Goal: Task Accomplishment & Management: Complete application form

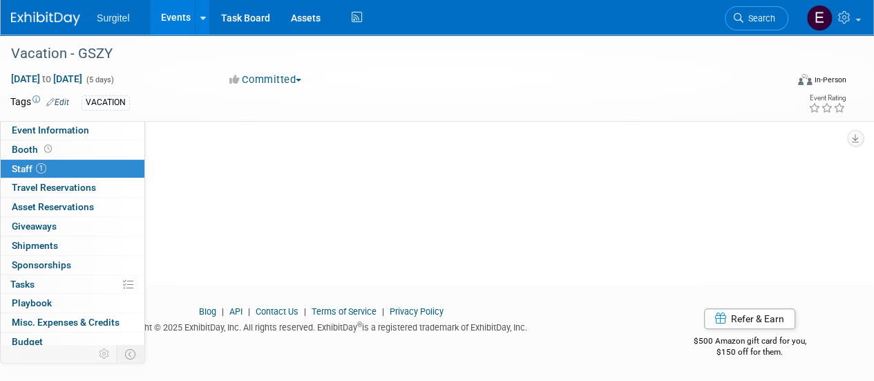
click at [158, 21] on link "Events" at bounding box center [175, 17] width 50 height 35
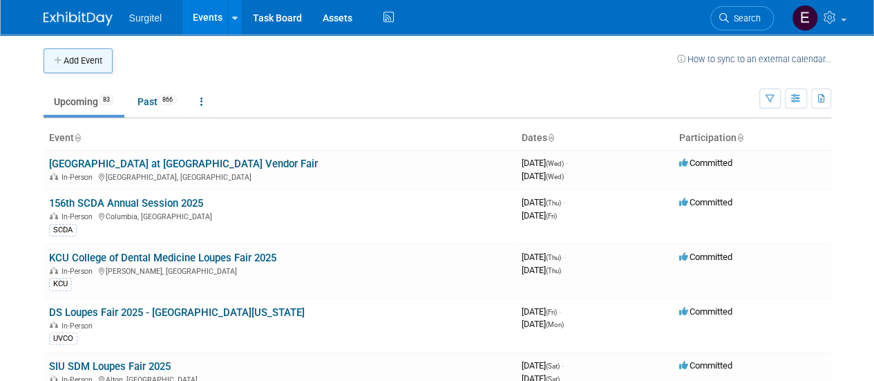
click at [75, 68] on button "Add Event" at bounding box center [78, 60] width 69 height 25
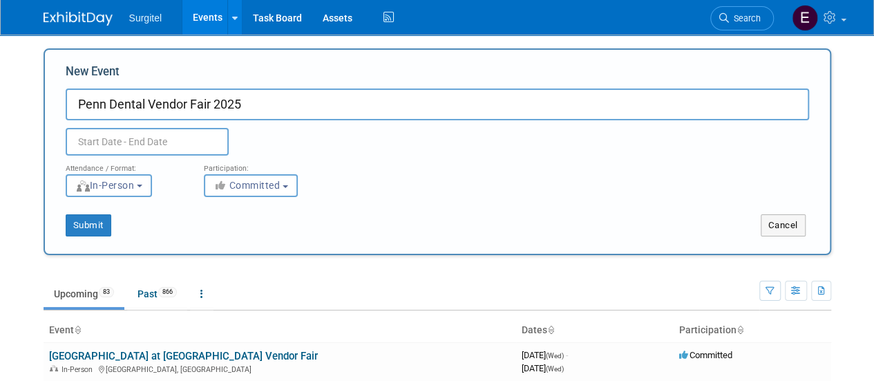
type input "Penn Dental Vendor Fair 2025"
click at [116, 144] on input "text" at bounding box center [147, 142] width 163 height 28
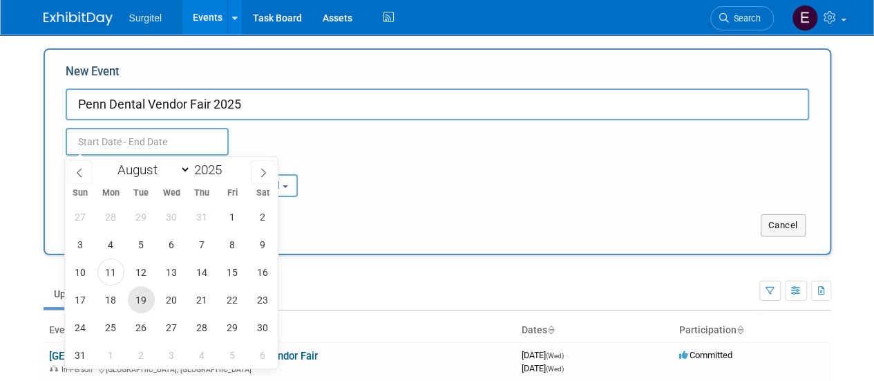
click at [152, 298] on span "19" at bounding box center [141, 299] width 27 height 27
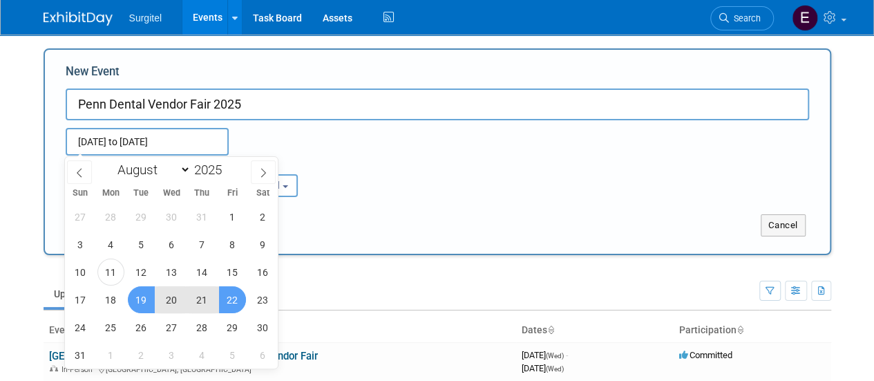
click at [237, 294] on span "22" at bounding box center [232, 299] width 27 height 27
type input "[DATE] to [DATE]"
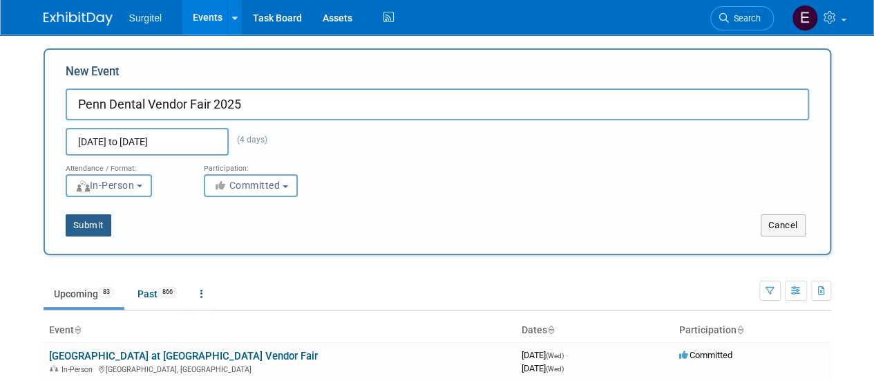
click at [95, 229] on button "Submit" at bounding box center [89, 225] width 46 height 22
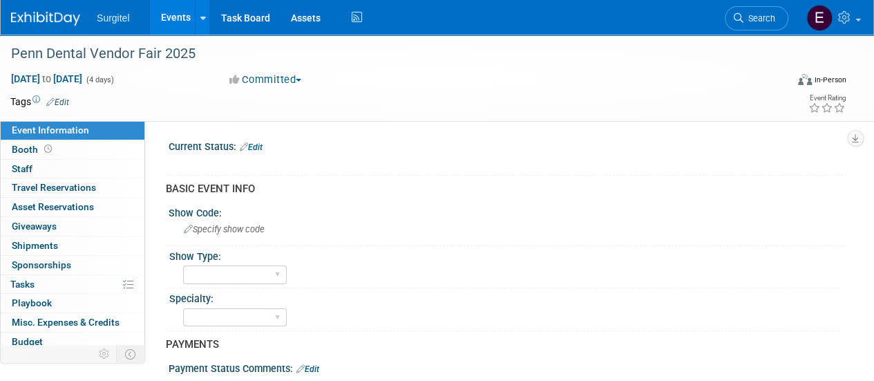
click at [57, 101] on link "Edit" at bounding box center [57, 102] width 23 height 10
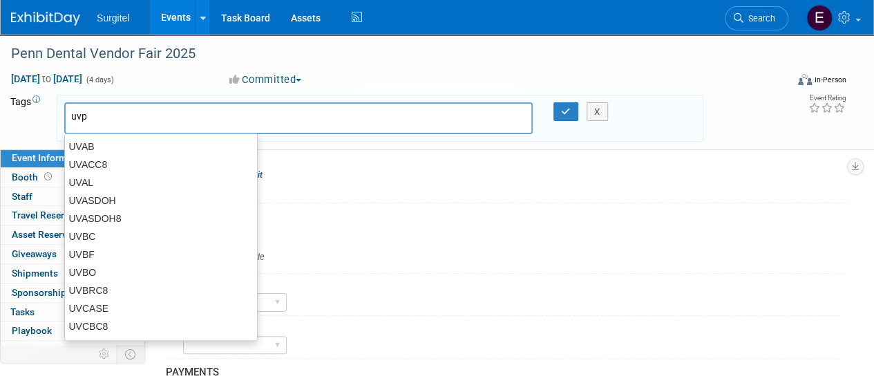
type input "uvpa"
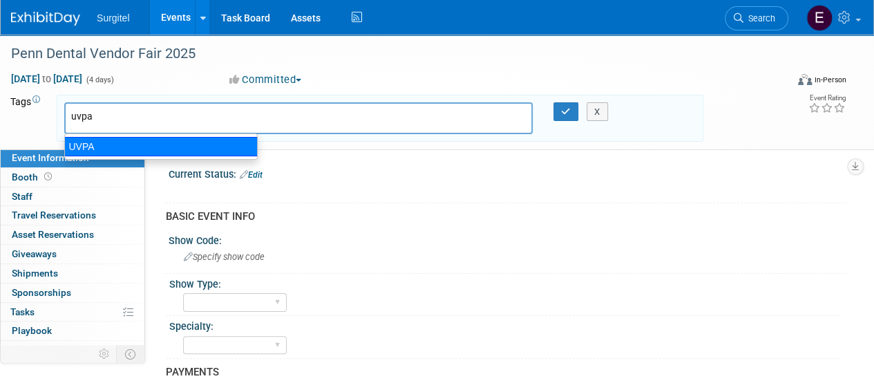
click at [82, 150] on div "UVPA" at bounding box center [161, 146] width 194 height 19
type input "UVPA"
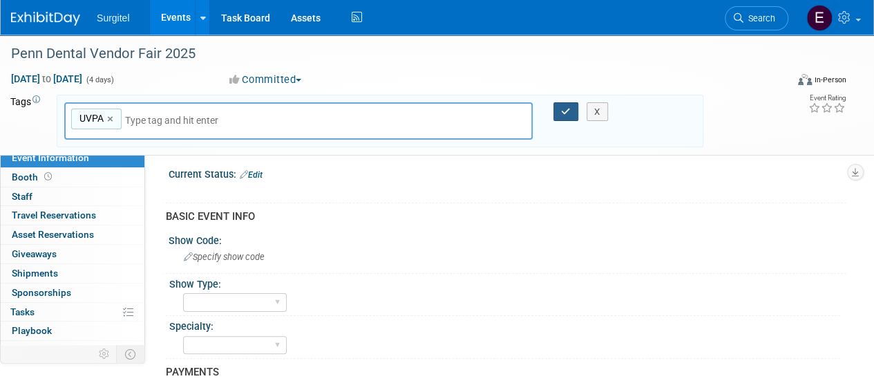
click at [572, 109] on button "button" at bounding box center [566, 111] width 25 height 19
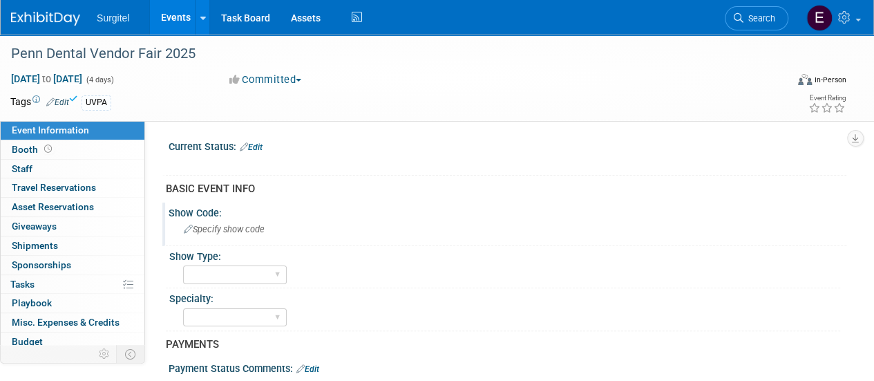
click at [235, 233] on span "Specify show code" at bounding box center [224, 229] width 81 height 10
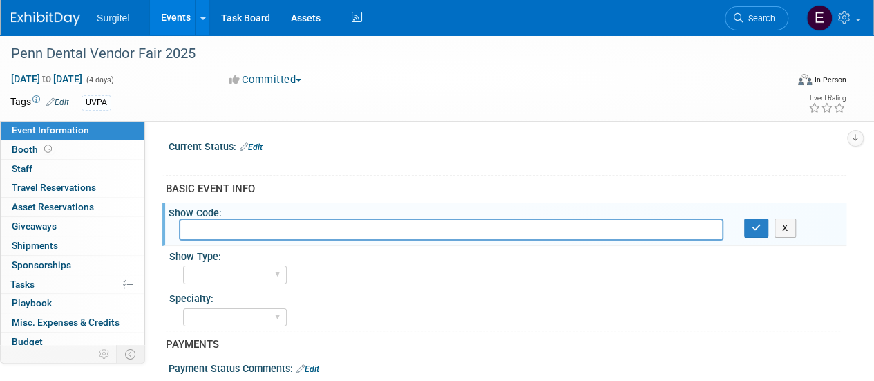
click at [235, 233] on input "text" at bounding box center [451, 228] width 545 height 21
type input "UVPA"
click at [760, 220] on button "button" at bounding box center [756, 227] width 25 height 19
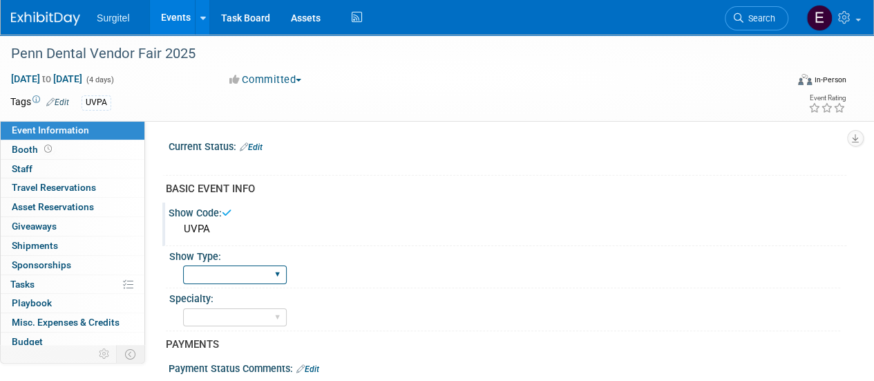
click at [212, 273] on select "School Show Trade Show Wet Lab CE Course Lunch and Learn" at bounding box center [235, 274] width 104 height 19
select select "School Show"
click at [183, 265] on select "School Show Trade Show Wet Lab CE Course Lunch and Learn" at bounding box center [235, 274] width 104 height 19
click at [212, 324] on select "Dental Hygiene Medical Veterinarian Other" at bounding box center [235, 317] width 104 height 19
select select "Dental"
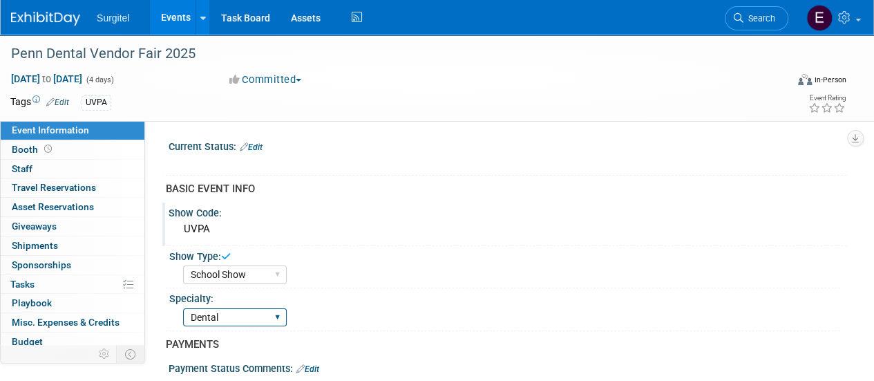
click at [183, 308] on select "Dental Hygiene Medical Veterinarian Other" at bounding box center [235, 317] width 104 height 19
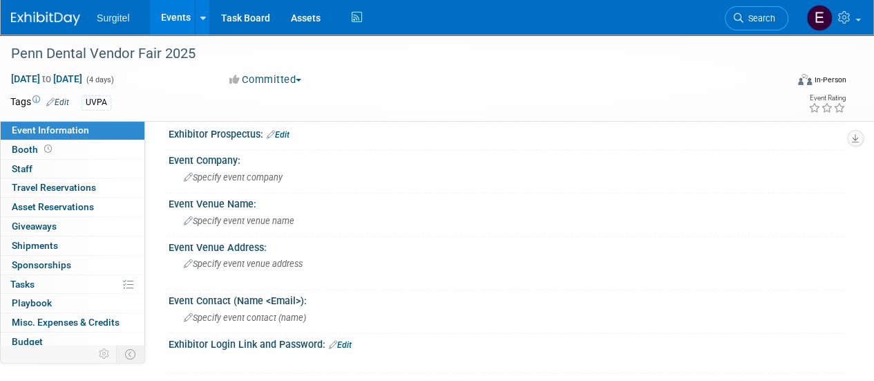
scroll to position [546, 0]
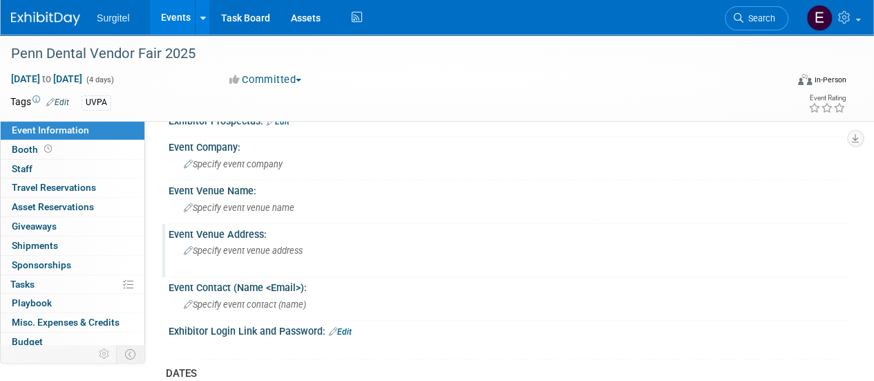
click at [306, 251] on div "Specify event venue address" at bounding box center [310, 256] width 262 height 32
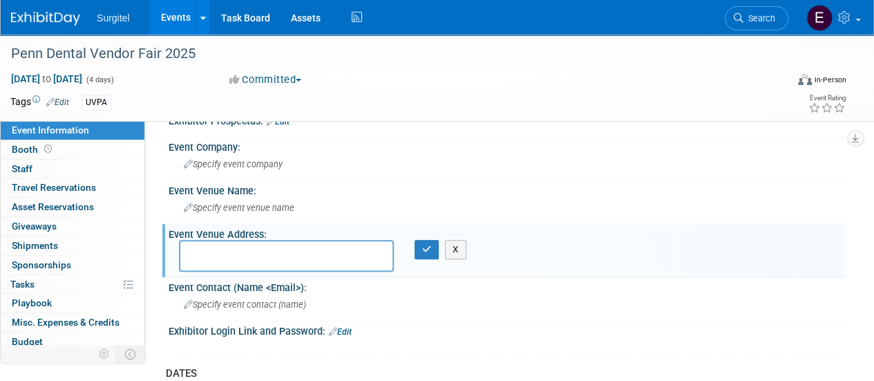
paste textarea "240 S 40th St. Phila, PA 19104"
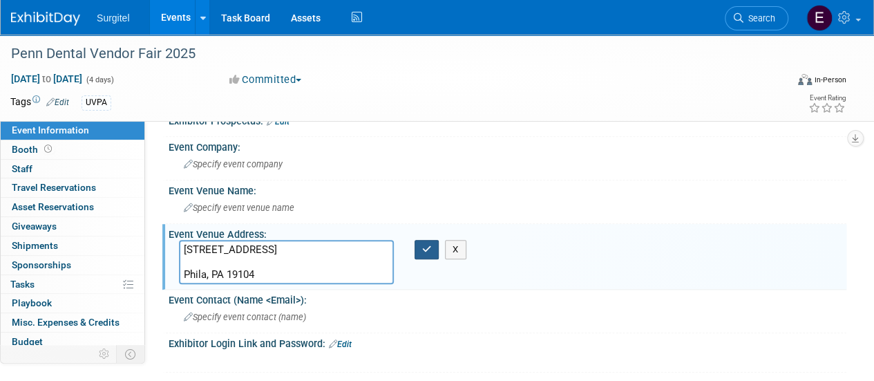
type textarea "240 S 40th St. Phila, PA 19104"
click at [430, 245] on icon "button" at bounding box center [427, 249] width 10 height 9
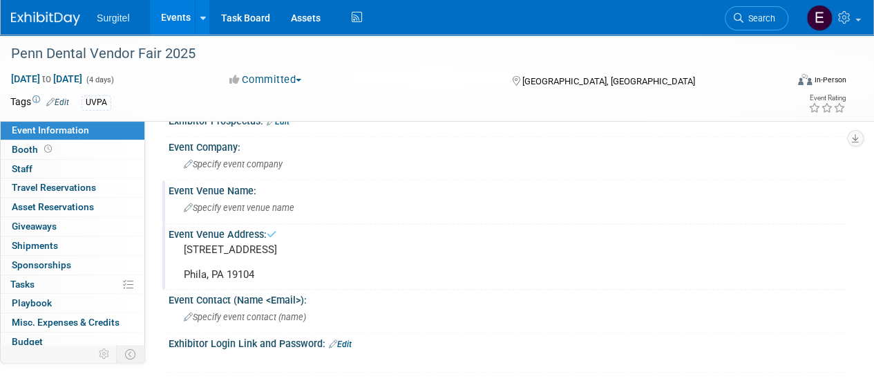
click at [261, 206] on span "Specify event venue name" at bounding box center [239, 208] width 111 height 10
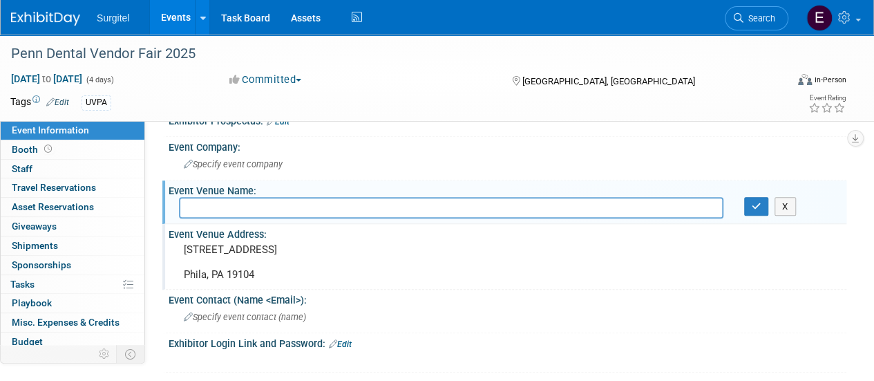
type input "O"
click at [261, 204] on input "O" at bounding box center [451, 207] width 545 height 21
type input "Penn Dental"
click at [747, 200] on button "button" at bounding box center [756, 206] width 25 height 19
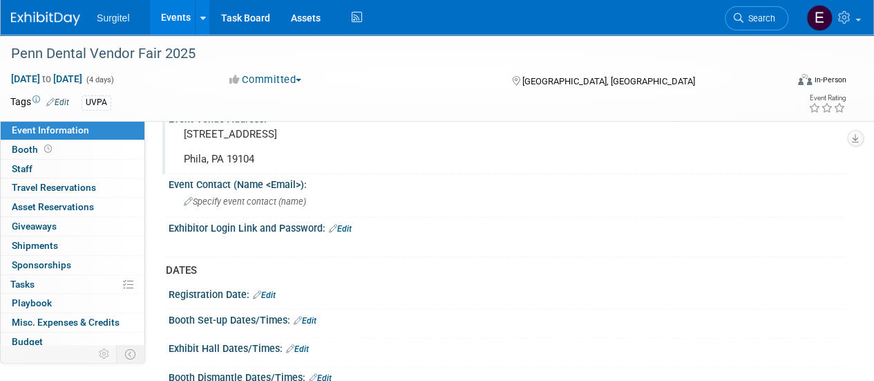
scroll to position [745, 0]
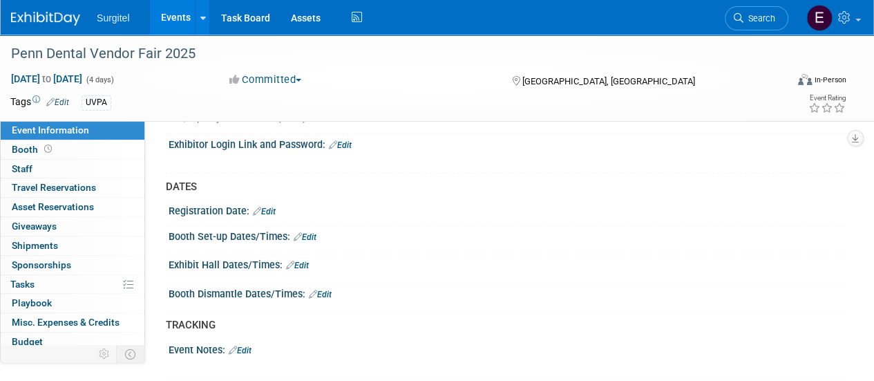
click at [309, 261] on link "Edit" at bounding box center [297, 266] width 23 height 10
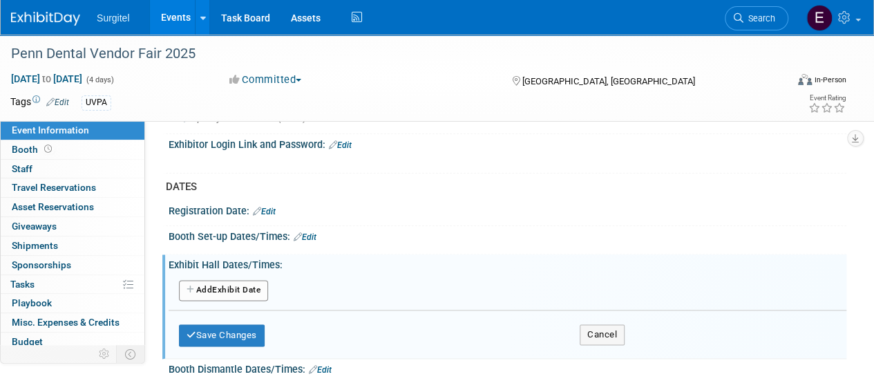
click at [242, 290] on button "Add Another Exhibit Date" at bounding box center [223, 290] width 89 height 21
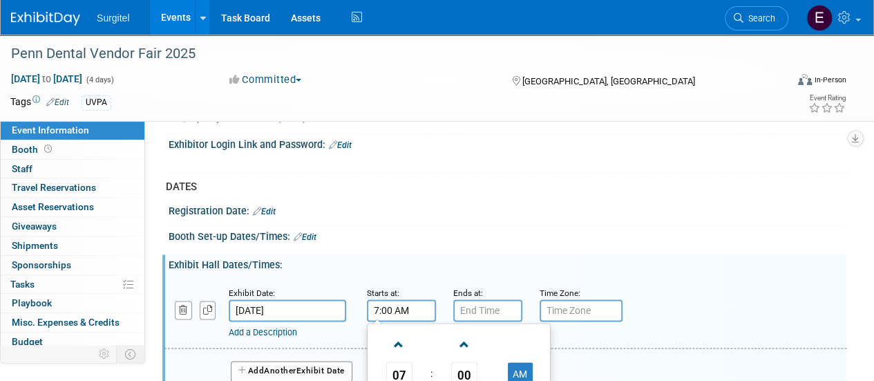
click at [389, 303] on input "7:00 AM" at bounding box center [401, 310] width 69 height 22
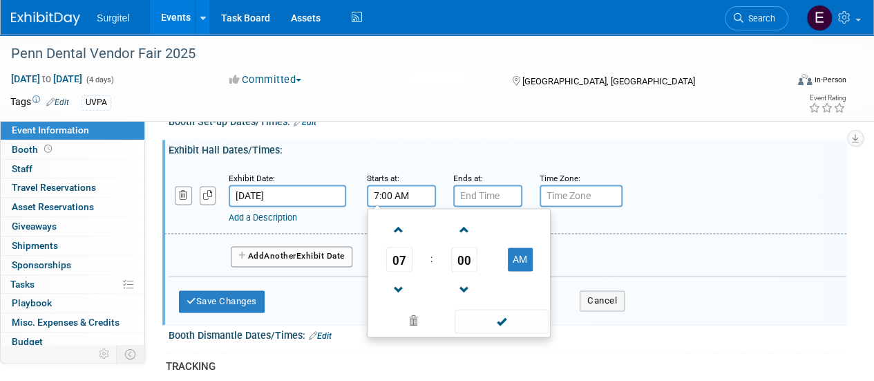
scroll to position [906, 0]
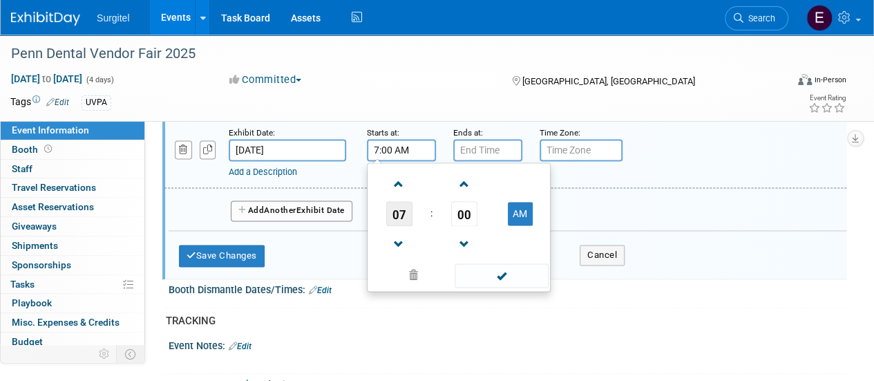
click at [407, 201] on span "07" at bounding box center [399, 213] width 26 height 25
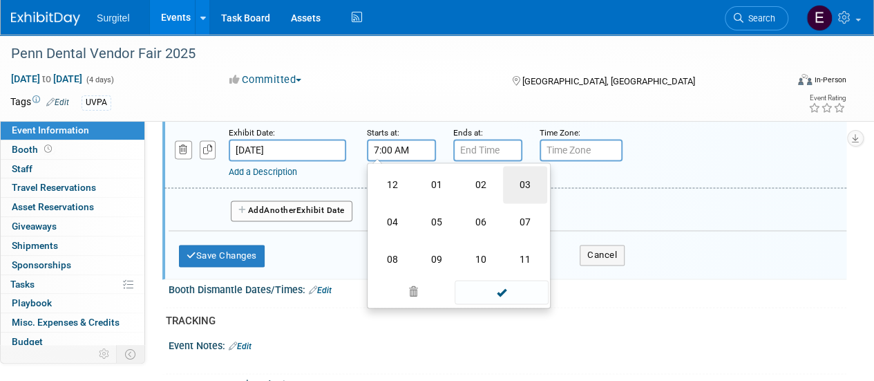
click at [534, 170] on td "03" at bounding box center [525, 184] width 44 height 37
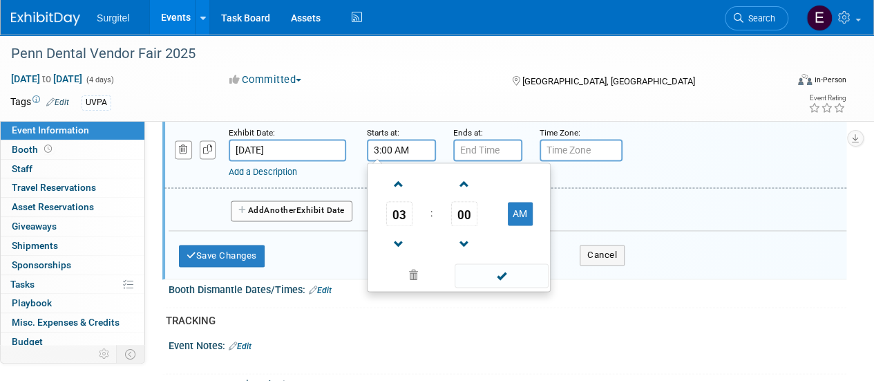
click at [523, 226] on td at bounding box center [520, 243] width 55 height 35
click at [524, 202] on button "AM" at bounding box center [520, 214] width 25 height 24
type input "3:00 PM"
click at [502, 279] on span at bounding box center [501, 275] width 93 height 24
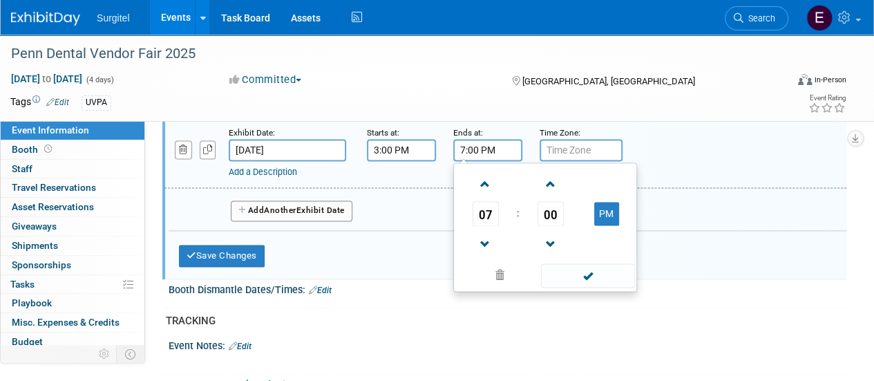
click at [480, 141] on input "7:00 PM" at bounding box center [487, 150] width 69 height 22
click at [482, 205] on span "07" at bounding box center [486, 213] width 26 height 25
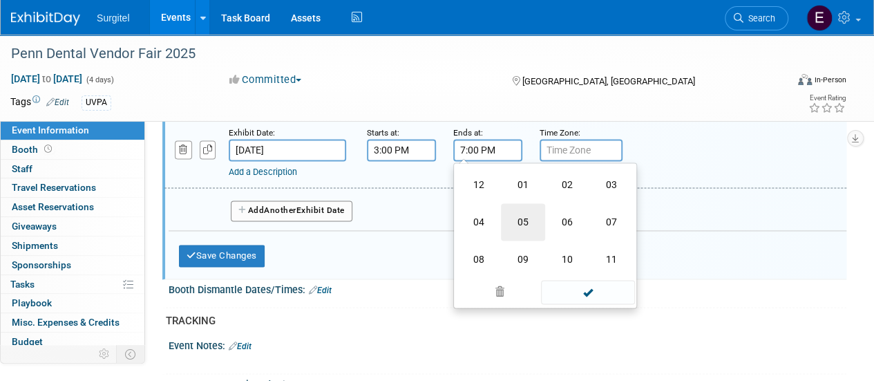
click at [513, 218] on td "05" at bounding box center [523, 221] width 44 height 37
type input "5:00 PM"
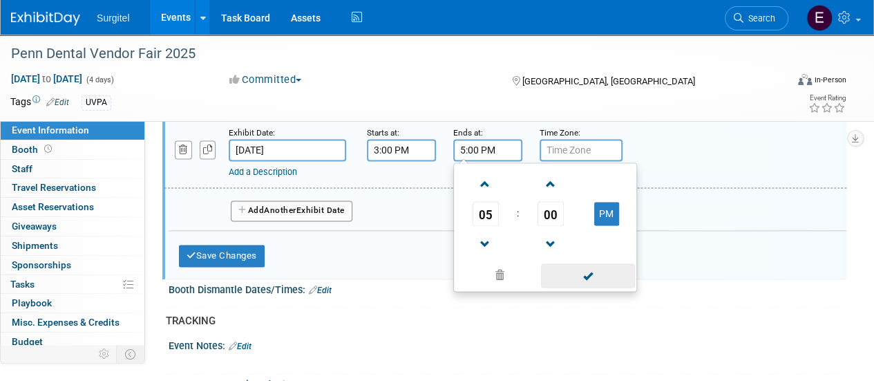
click at [581, 275] on span at bounding box center [587, 275] width 93 height 24
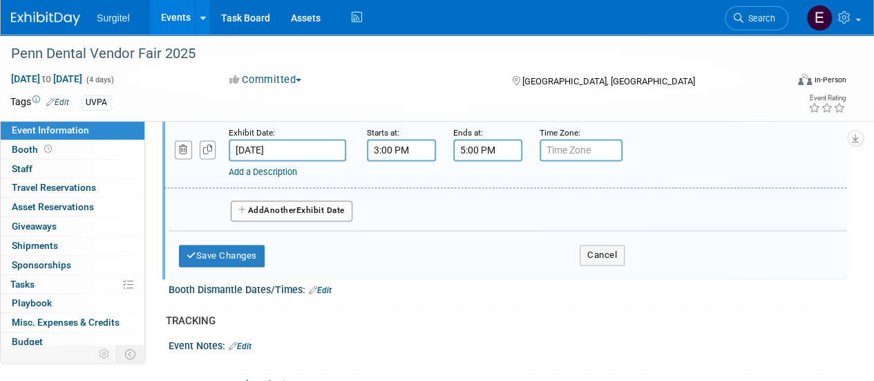
click at [330, 203] on button "Add Another Exhibit Date" at bounding box center [292, 210] width 122 height 21
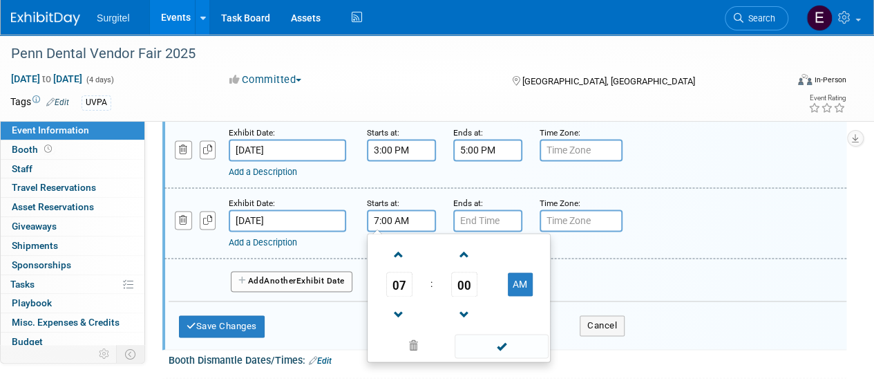
click at [416, 211] on input "7:00 AM" at bounding box center [401, 220] width 69 height 22
click at [387, 287] on span "07" at bounding box center [399, 284] width 26 height 25
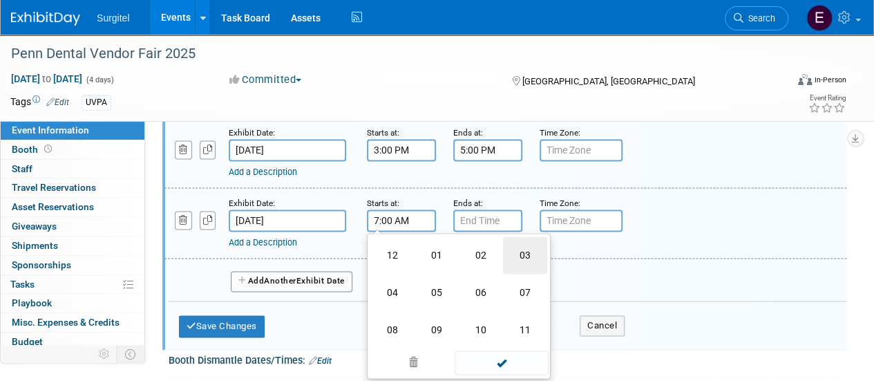
click at [536, 242] on td "03" at bounding box center [525, 254] width 44 height 37
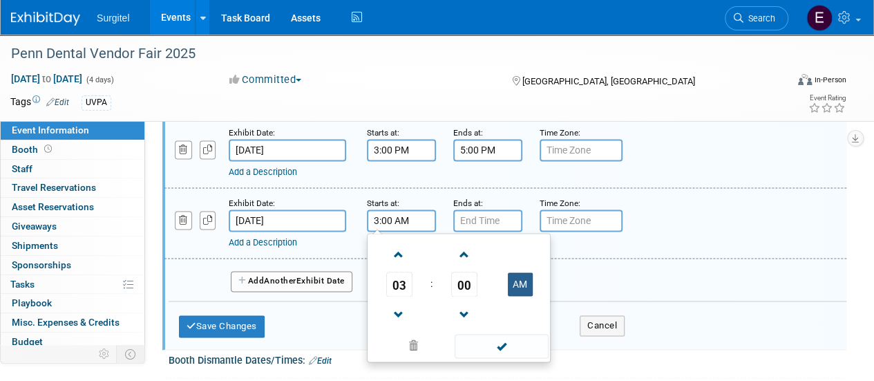
click at [518, 272] on button "AM" at bounding box center [520, 284] width 25 height 24
type input "3:00 PM"
click at [502, 344] on span at bounding box center [501, 346] width 93 height 24
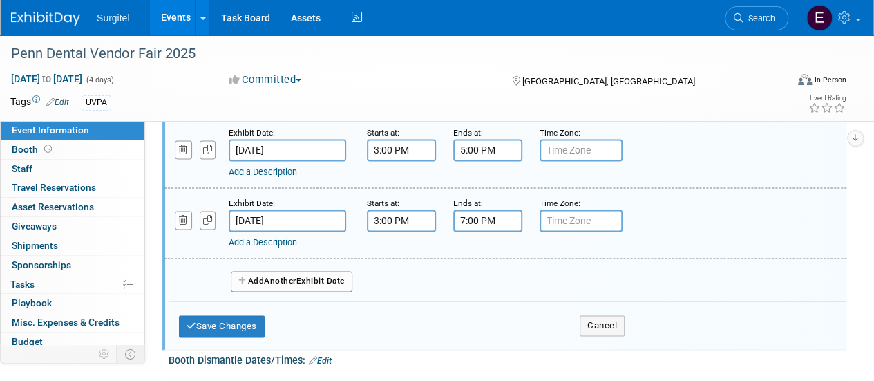
click at [500, 212] on input "7:00 PM" at bounding box center [487, 220] width 69 height 22
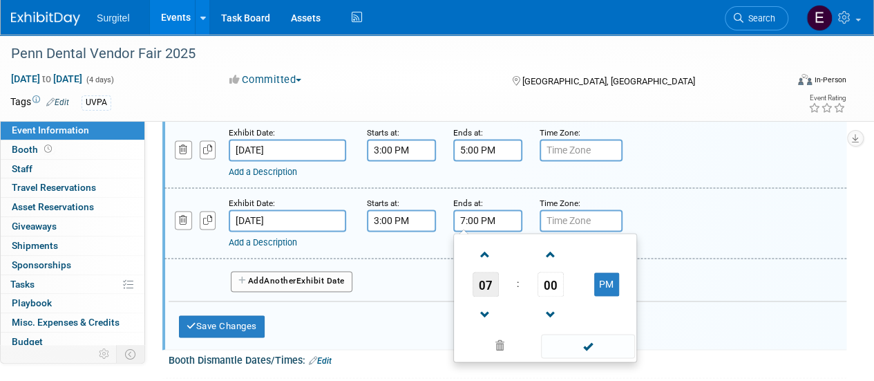
click at [485, 287] on span "07" at bounding box center [486, 284] width 26 height 25
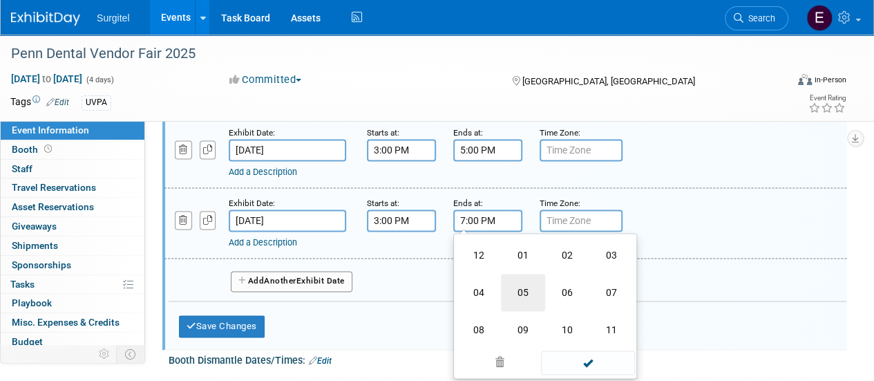
click at [516, 287] on td "05" at bounding box center [523, 292] width 44 height 37
type input "5:00 PM"
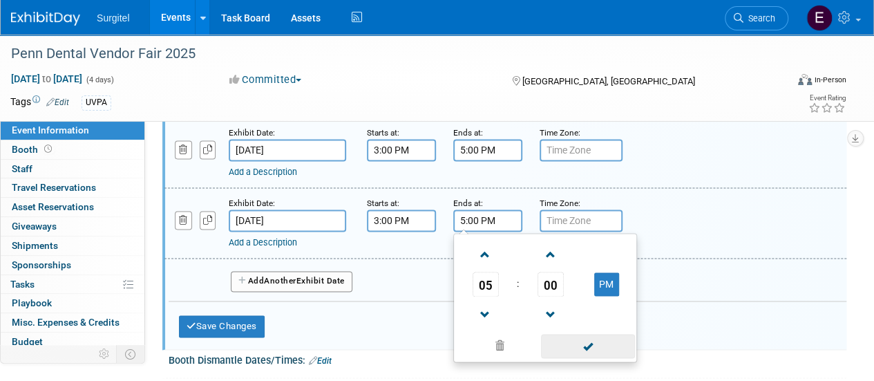
click at [588, 344] on span at bounding box center [587, 346] width 93 height 24
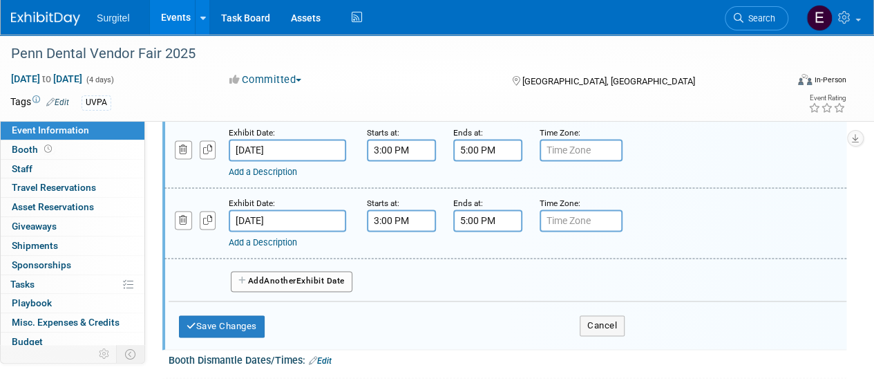
click at [328, 281] on button "Add Another Exhibit Date" at bounding box center [292, 281] width 122 height 21
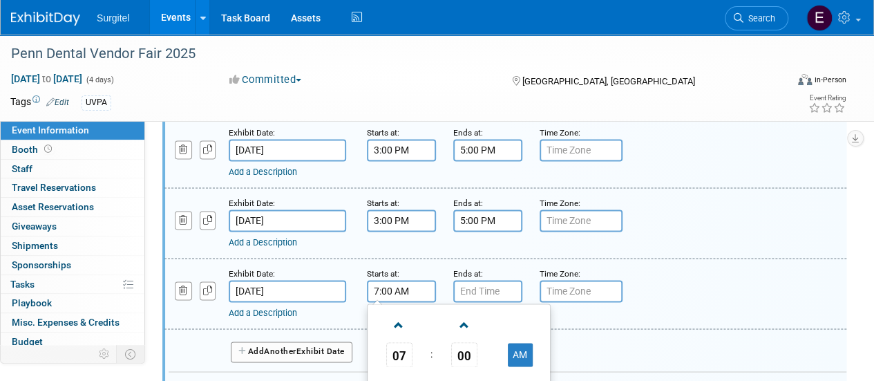
click at [405, 283] on input "7:00 AM" at bounding box center [401, 291] width 69 height 22
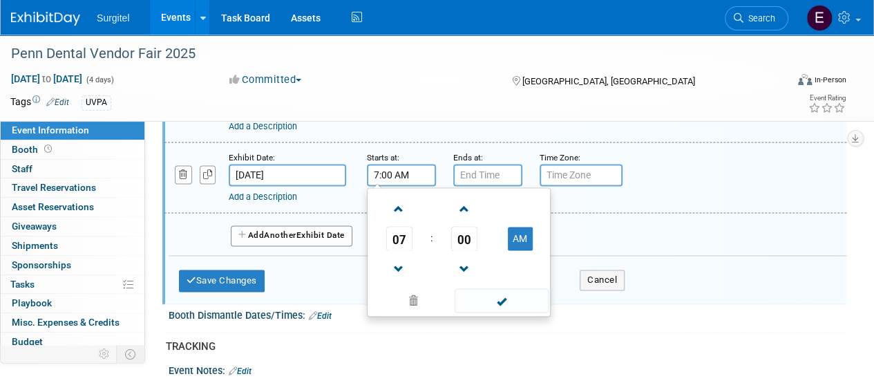
scroll to position [1024, 0]
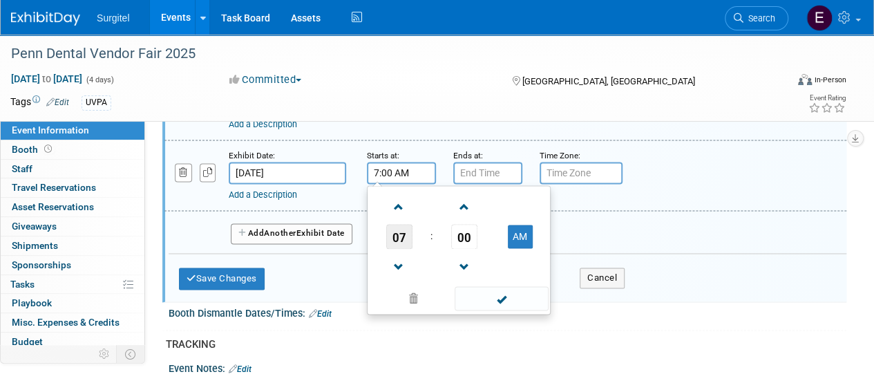
click at [398, 224] on span "07" at bounding box center [399, 236] width 26 height 25
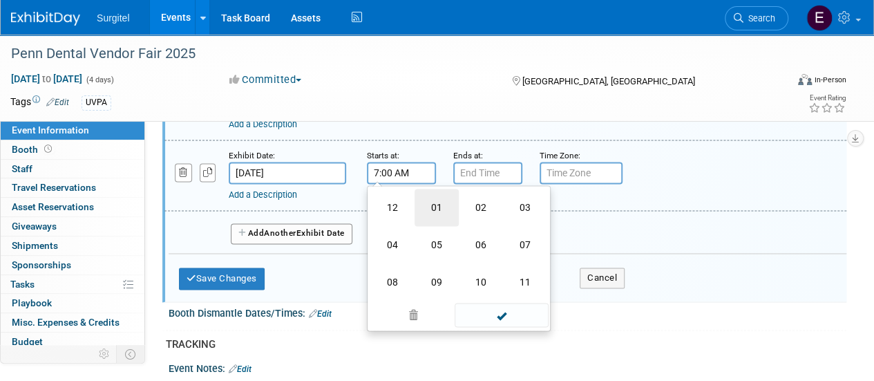
click at [441, 211] on td "01" at bounding box center [437, 207] width 44 height 37
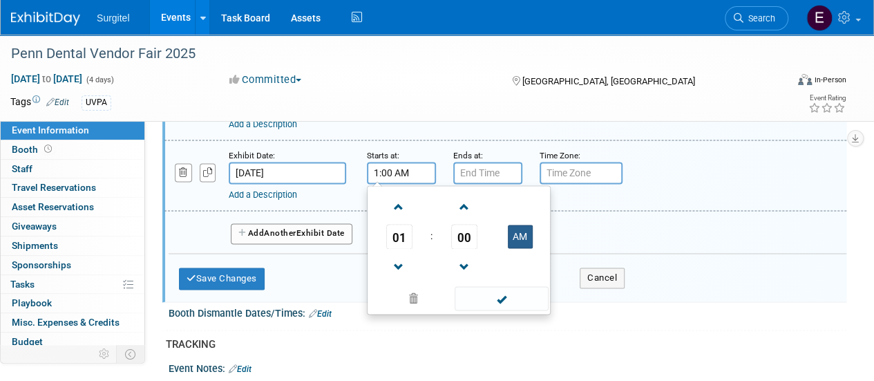
click at [518, 236] on button "AM" at bounding box center [520, 237] width 25 height 24
type input "1:00 PM"
click at [494, 295] on span at bounding box center [501, 298] width 93 height 24
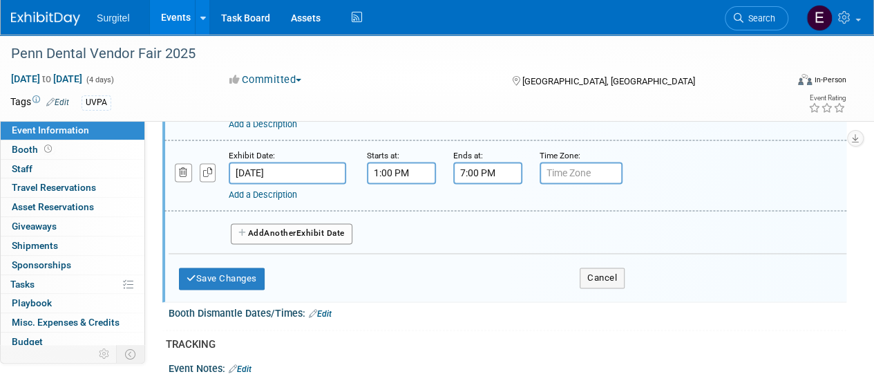
click at [474, 162] on input "7:00 PM" at bounding box center [487, 173] width 69 height 22
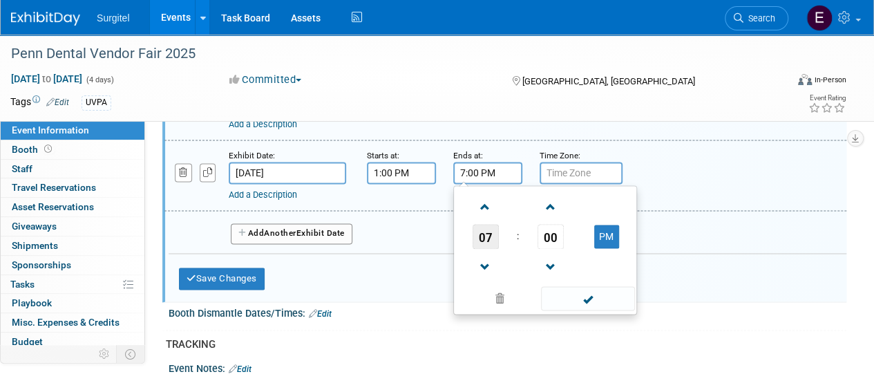
click at [481, 227] on span "07" at bounding box center [486, 236] width 26 height 25
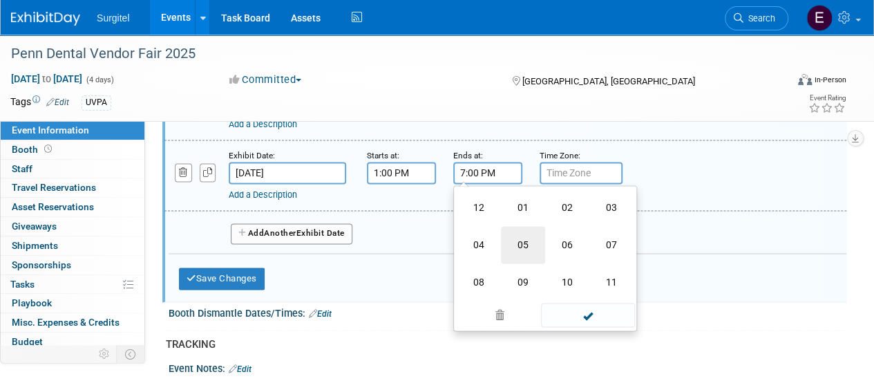
click at [529, 253] on td "05" at bounding box center [523, 244] width 44 height 37
type input "5:00 PM"
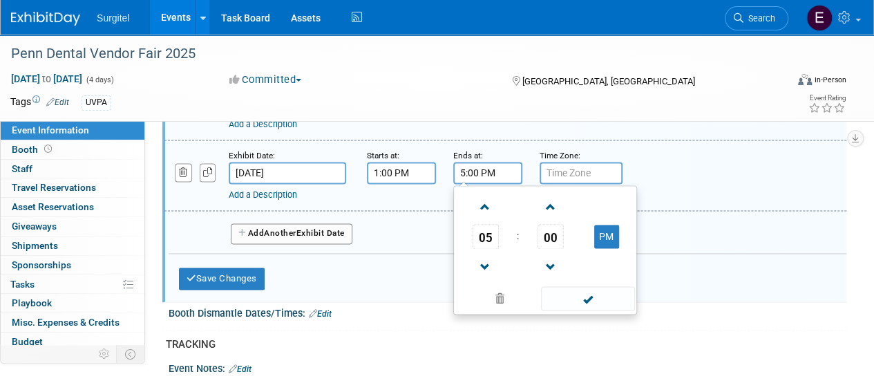
click at [571, 276] on td at bounding box center [550, 266] width 57 height 35
click at [576, 287] on span at bounding box center [587, 298] width 93 height 24
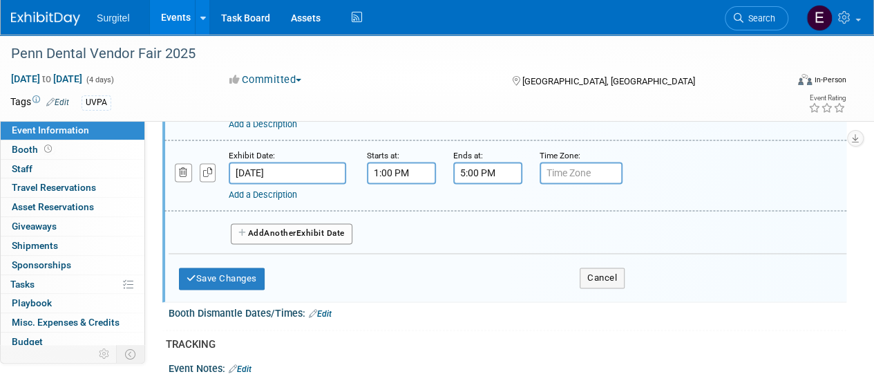
click at [332, 223] on button "Add Another Exhibit Date" at bounding box center [292, 233] width 122 height 21
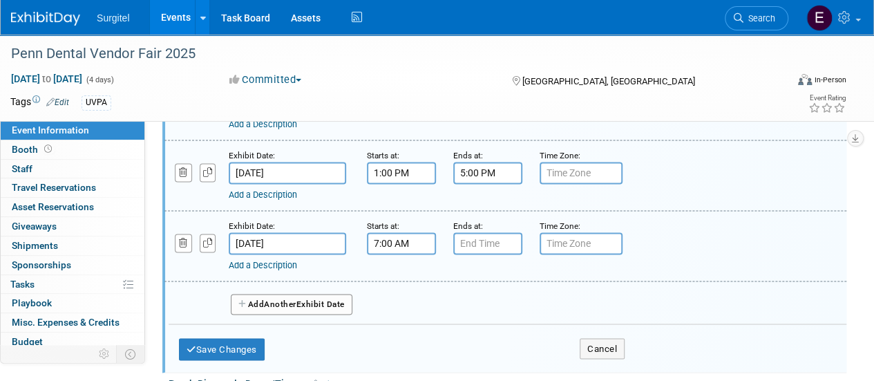
click at [380, 245] on div "7:00 AM" at bounding box center [401, 243] width 69 height 22
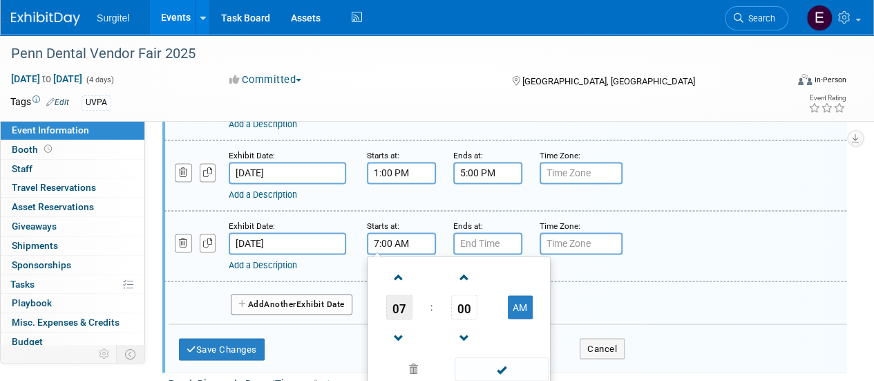
click at [391, 294] on span "07" at bounding box center [399, 306] width 26 height 25
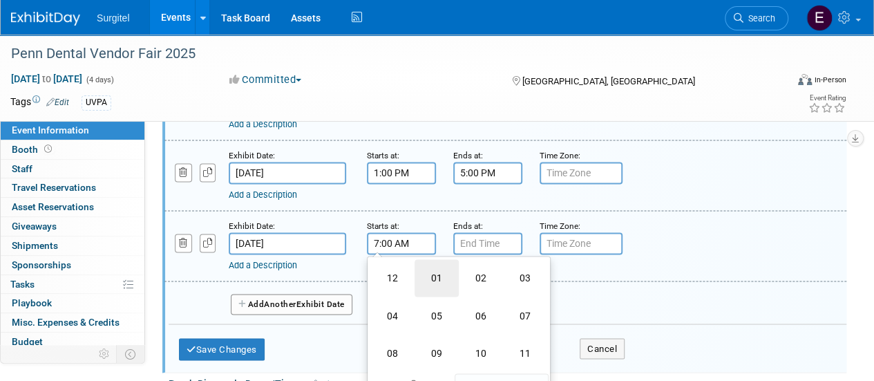
click at [438, 288] on td "01" at bounding box center [437, 277] width 44 height 37
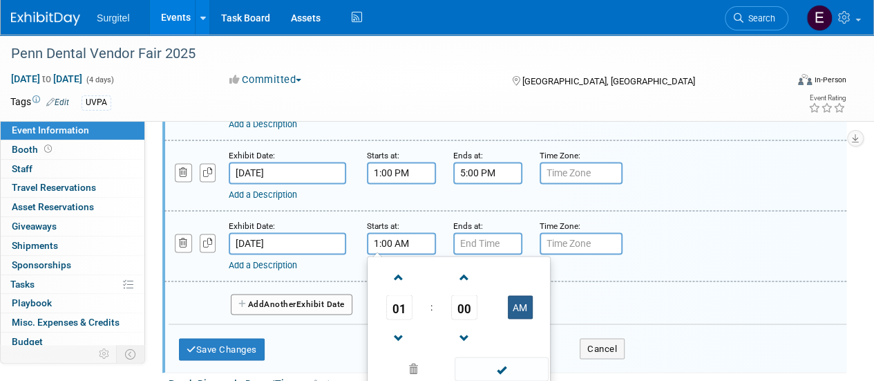
click at [530, 302] on button "AM" at bounding box center [520, 307] width 25 height 24
type input "1:00 PM"
click at [509, 359] on span at bounding box center [501, 369] width 93 height 24
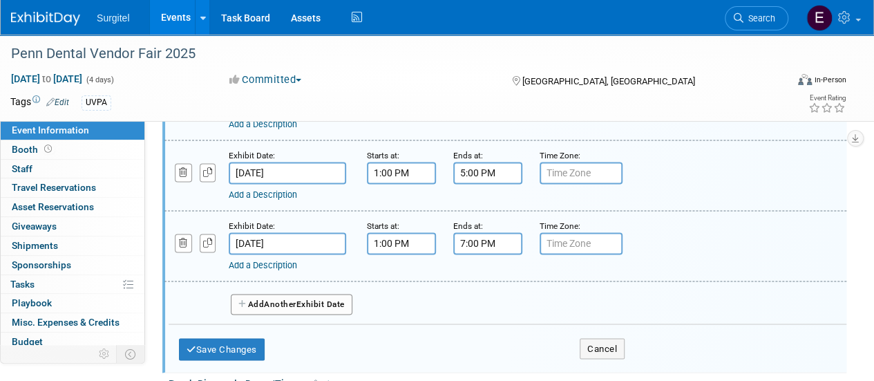
click at [496, 243] on input "7:00 PM" at bounding box center [487, 243] width 69 height 22
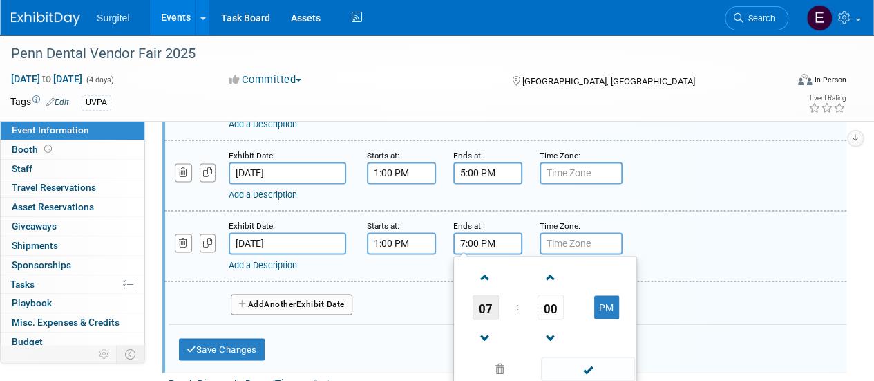
click at [488, 309] on span "07" at bounding box center [486, 306] width 26 height 25
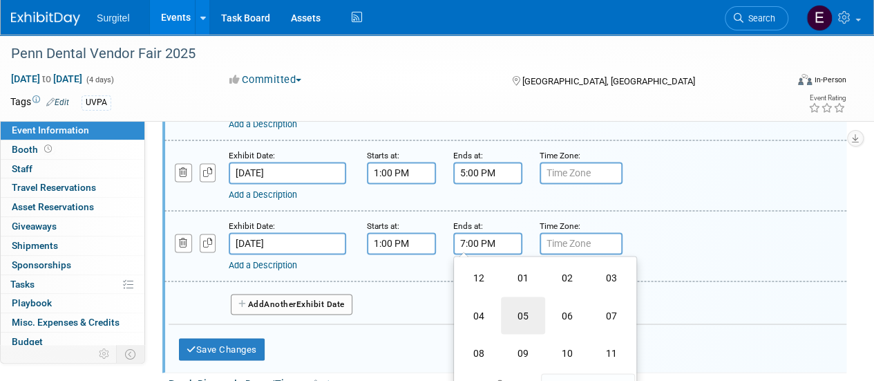
click at [513, 310] on td "05" at bounding box center [523, 315] width 44 height 37
type input "5:00 PM"
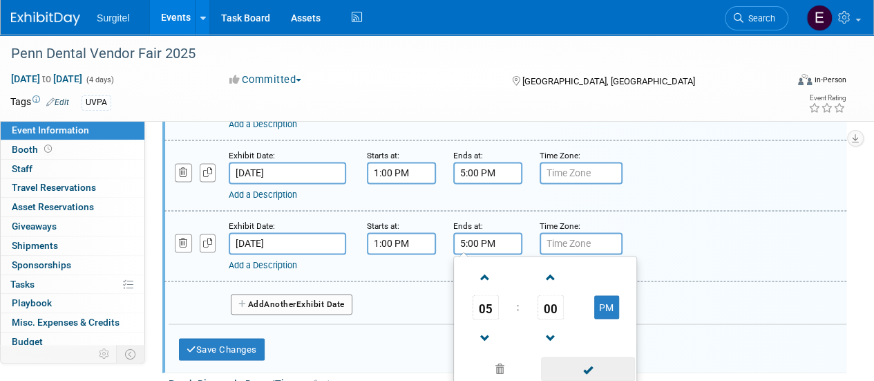
click at [586, 357] on span at bounding box center [587, 369] width 93 height 24
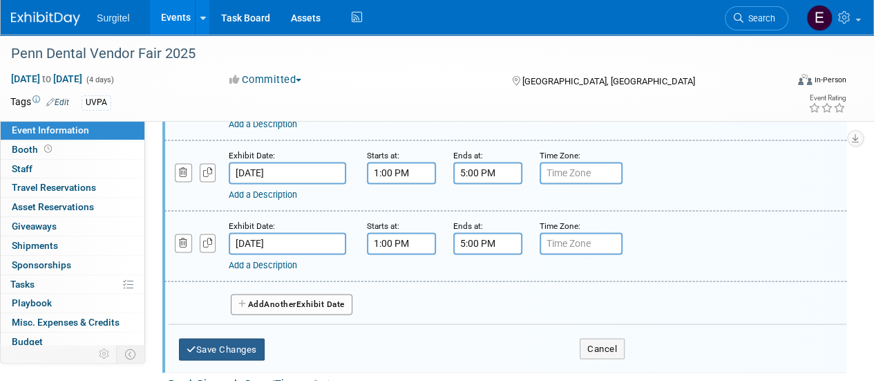
click at [249, 342] on button "Save Changes" at bounding box center [222, 349] width 86 height 22
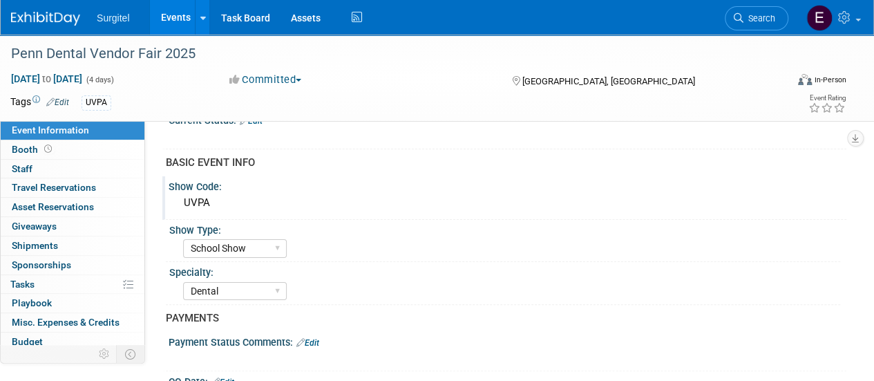
scroll to position [0, 0]
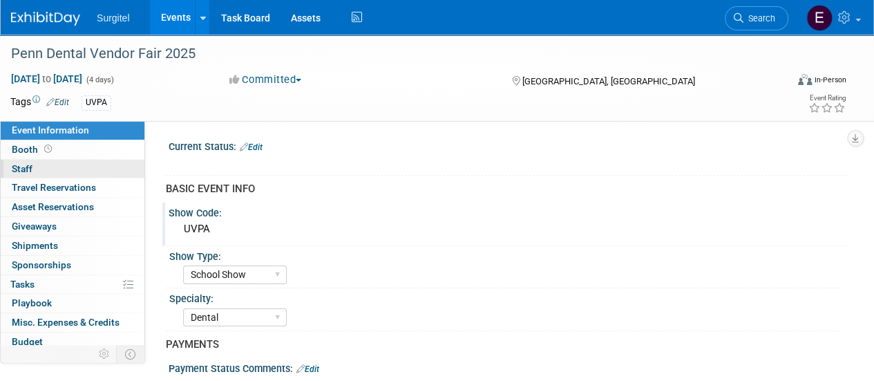
click at [79, 167] on link "0 Staff 0" at bounding box center [73, 169] width 144 height 19
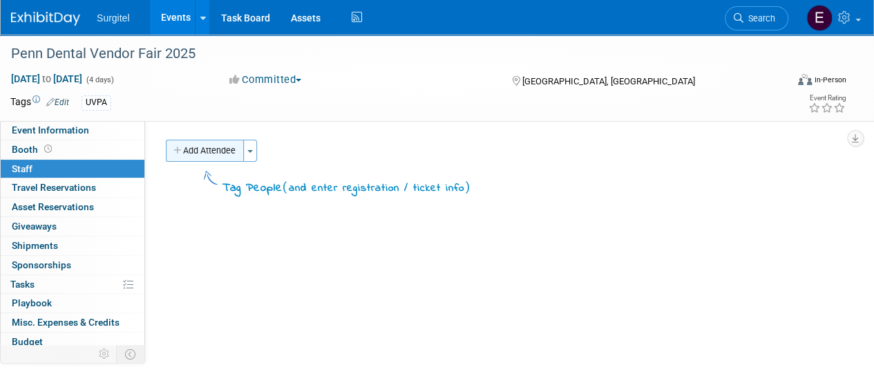
click at [200, 147] on button "Add Attendee" at bounding box center [205, 151] width 78 height 22
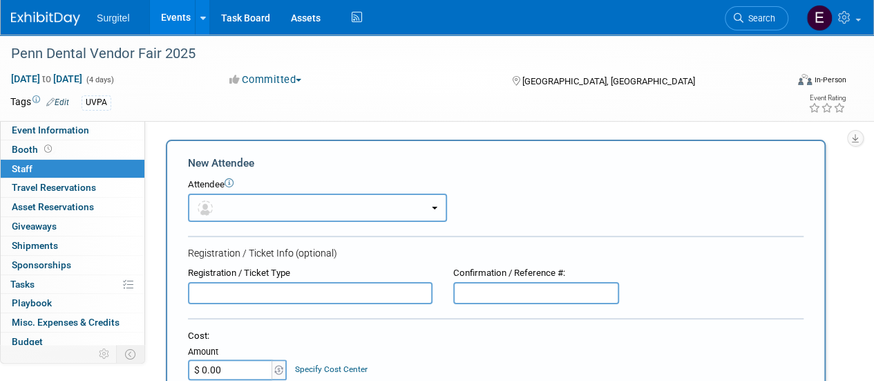
click at [285, 207] on button "button" at bounding box center [317, 208] width 259 height 28
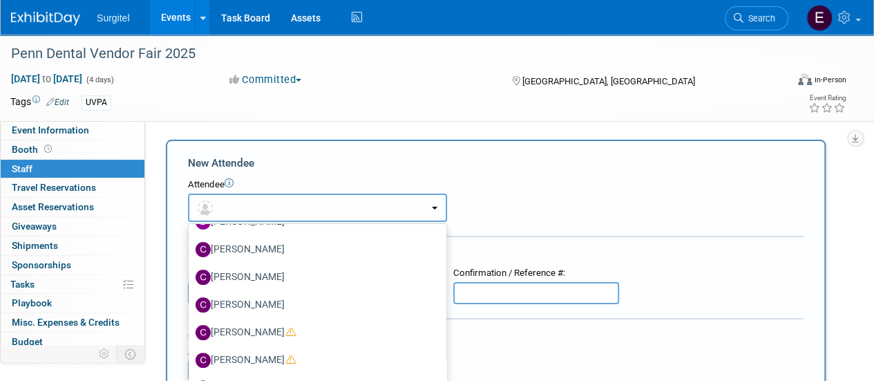
scroll to position [217, 0]
click at [347, 205] on button "button" at bounding box center [317, 208] width 259 height 28
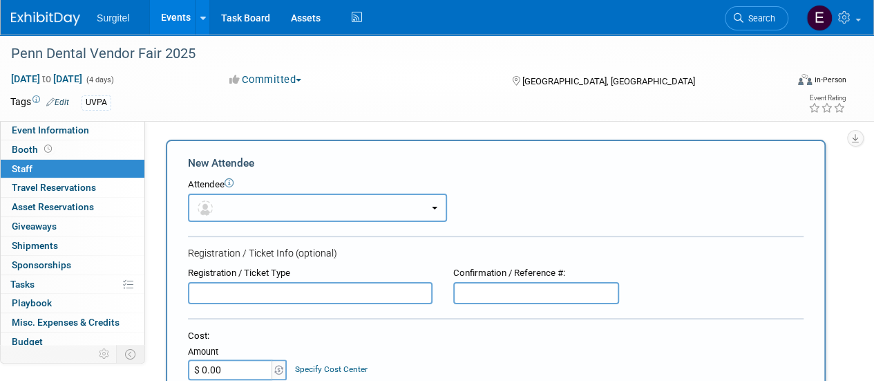
click at [347, 205] on button "button" at bounding box center [317, 208] width 259 height 28
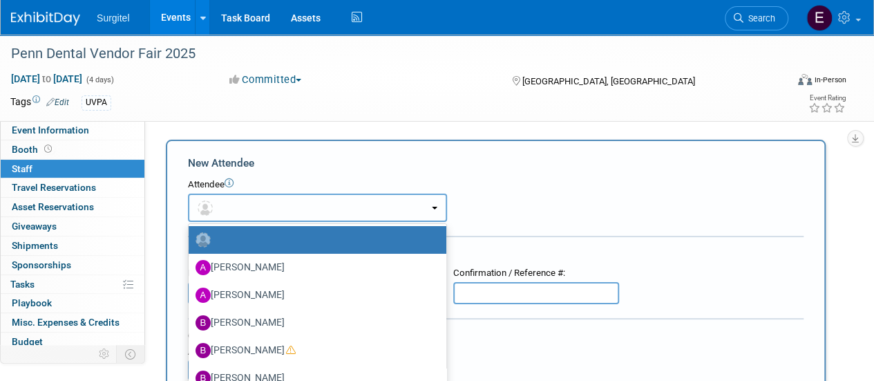
scroll to position [0, 0]
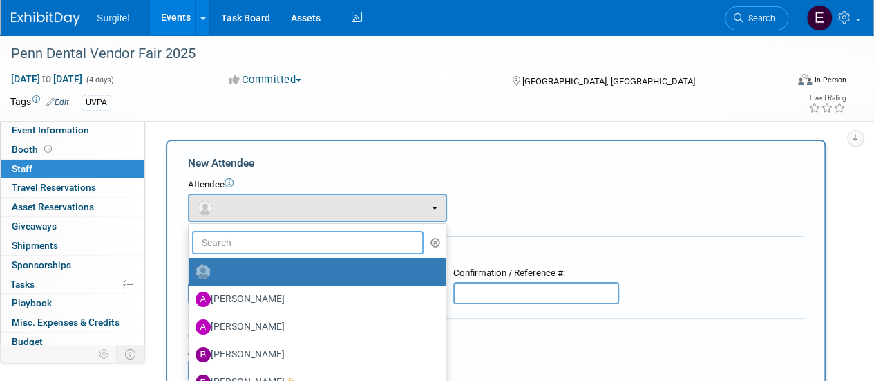
click at [397, 238] on input "text" at bounding box center [308, 243] width 232 height 24
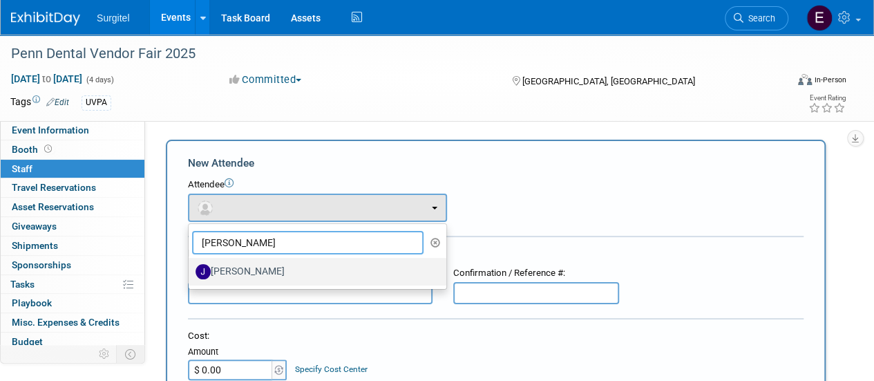
type input "Joe"
click at [313, 279] on label "Joe Polin" at bounding box center [314, 272] width 237 height 22
click at [191, 274] on input "Joe Polin" at bounding box center [186, 269] width 9 height 9
select select "713f67b5-db13-48a8-bfc7-80aa41a2f8a8"
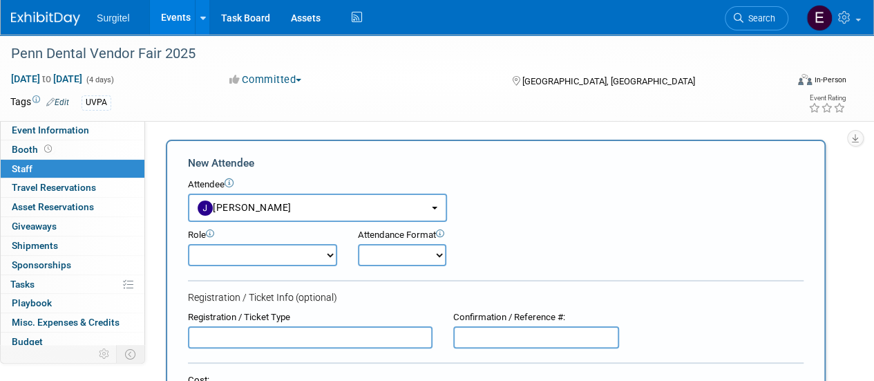
click at [243, 260] on select "Demonstrator Host Observer Planner Presenter Sales Representative Set-up/Disman…" at bounding box center [262, 255] width 149 height 22
select select "100"
click at [188, 244] on select "Demonstrator Host Observer Planner Presenter Sales Representative Set-up/Disman…" at bounding box center [262, 255] width 149 height 22
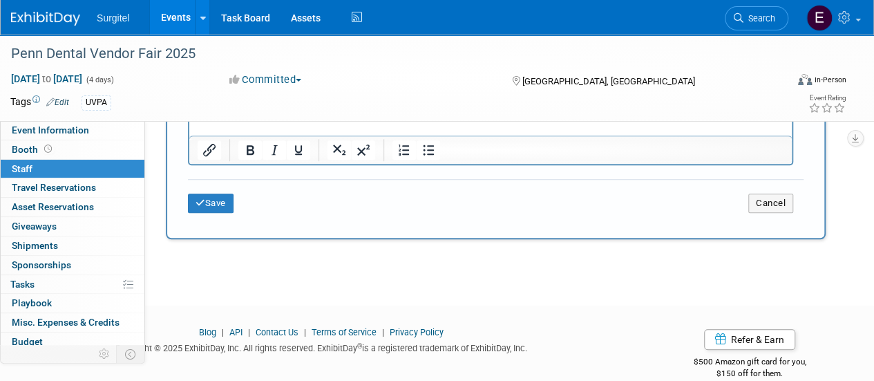
scroll to position [499, 0]
click at [218, 197] on button "Save" at bounding box center [211, 203] width 46 height 19
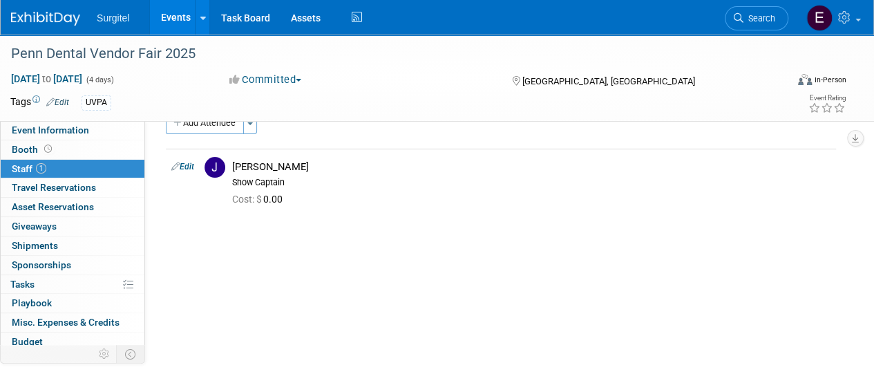
scroll to position [10, 0]
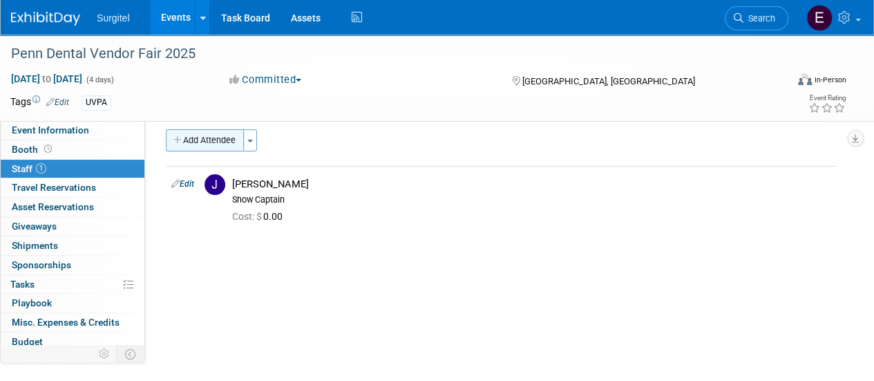
click at [207, 133] on button "Add Attendee" at bounding box center [205, 140] width 78 height 22
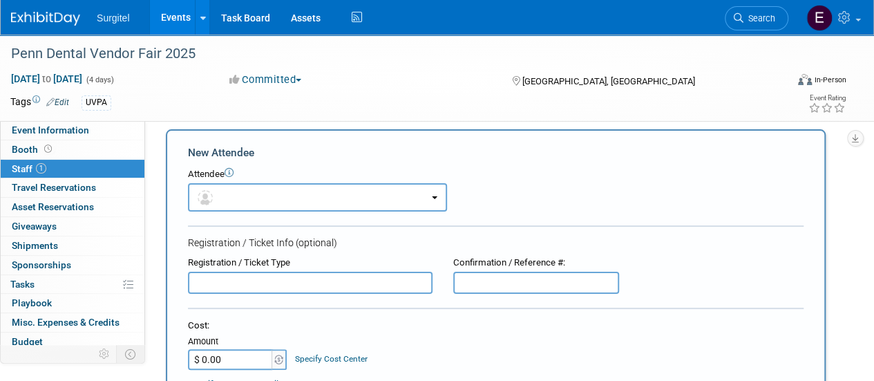
scroll to position [0, 0]
click at [288, 198] on button "button" at bounding box center [317, 197] width 259 height 28
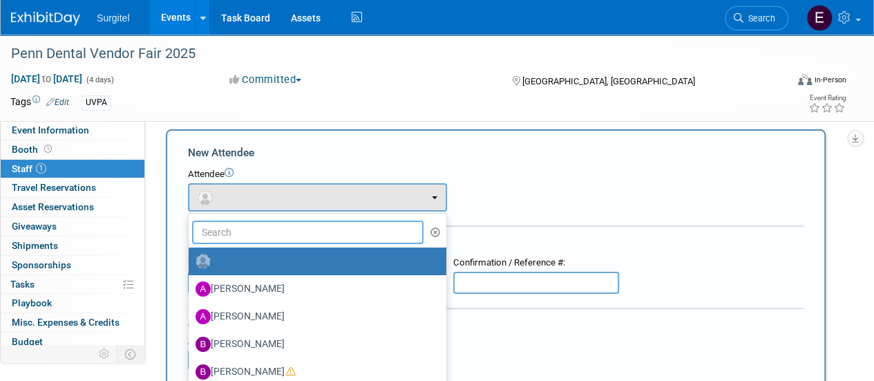
click at [271, 234] on input "text" at bounding box center [308, 233] width 232 height 24
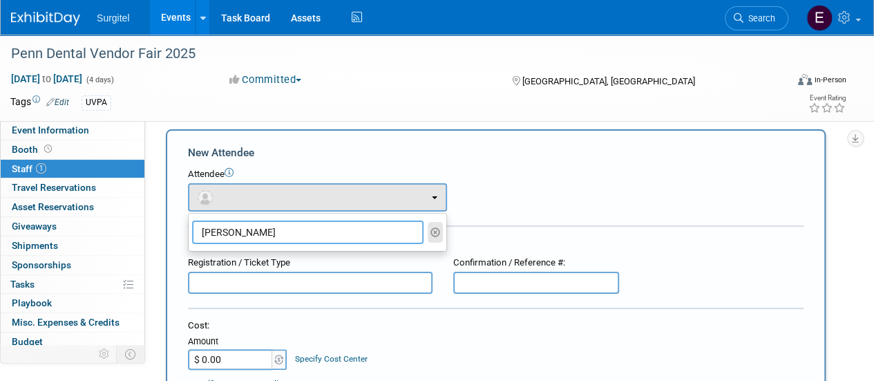
type input "meredith"
click at [430, 236] on button "button" at bounding box center [436, 232] width 16 height 21
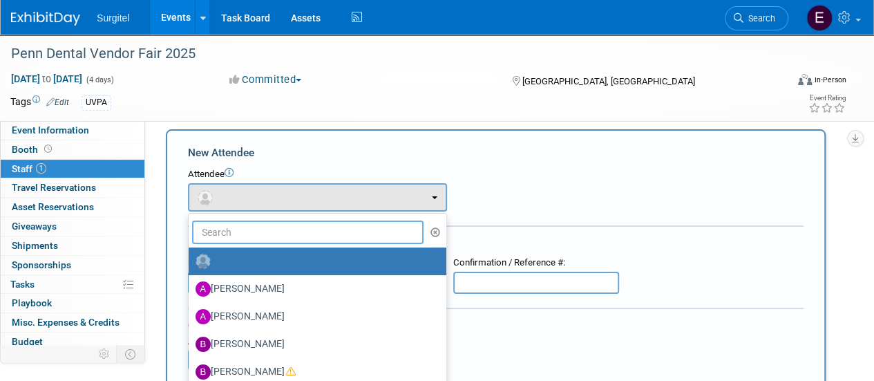
click at [401, 225] on input "text" at bounding box center [308, 233] width 232 height 24
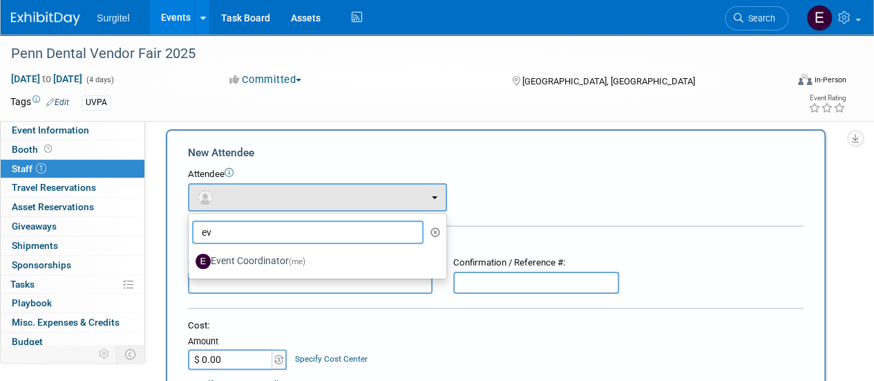
type input "e"
type input "event"
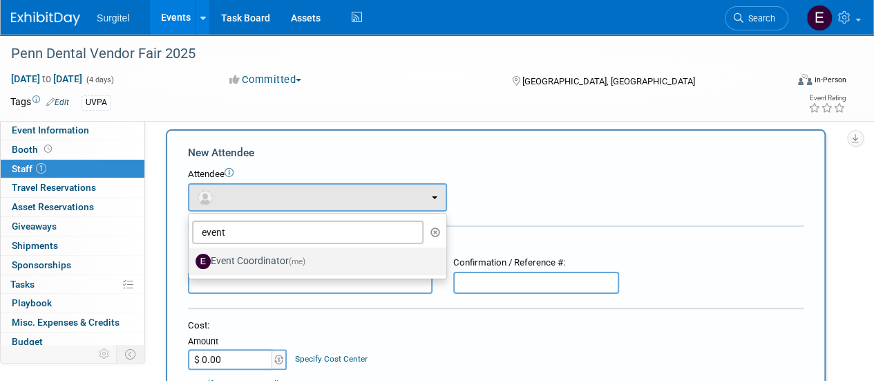
click at [371, 265] on label "Event Coordinator (me)" at bounding box center [314, 261] width 237 height 22
click at [191, 264] on input "Event Coordinator (me)" at bounding box center [186, 259] width 9 height 9
select select "7b5c933b-4c02-42c0-a3ce-f186d4044bef"
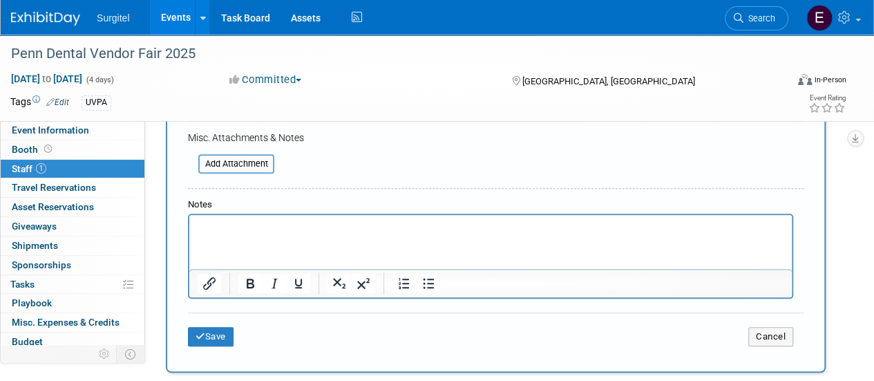
scroll to position [380, 0]
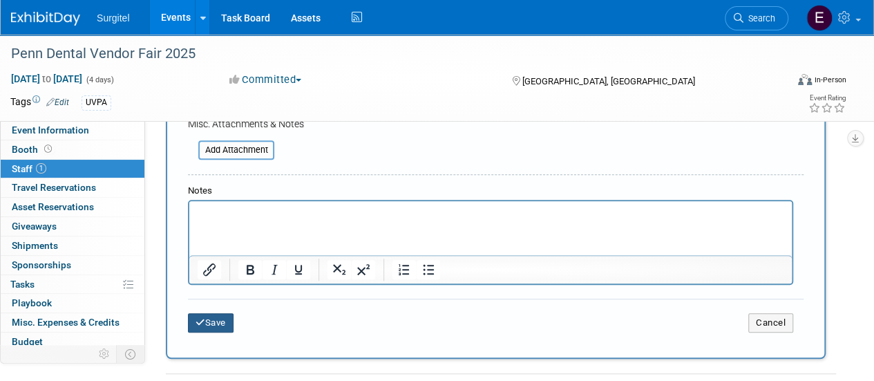
click at [212, 319] on button "Save" at bounding box center [211, 322] width 46 height 19
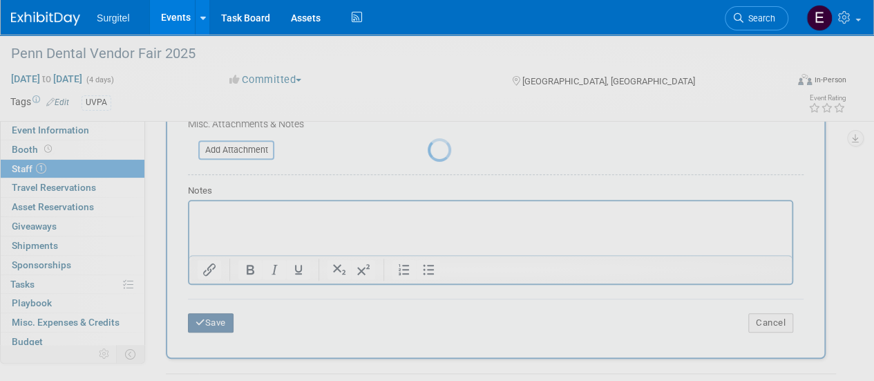
scroll to position [174, 0]
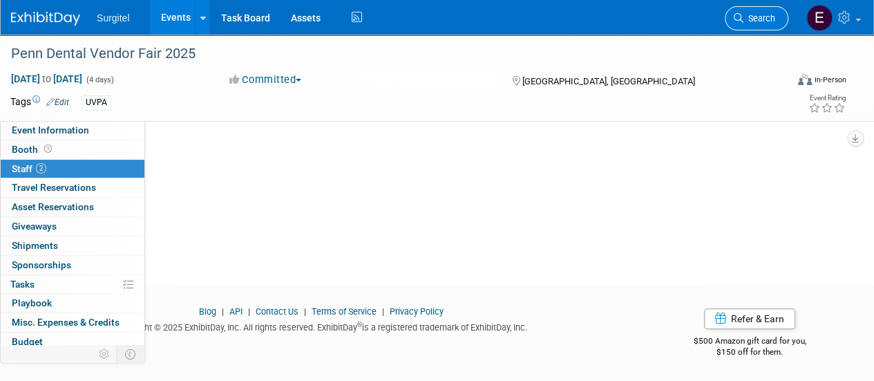
click at [768, 16] on span "Search" at bounding box center [760, 18] width 32 height 10
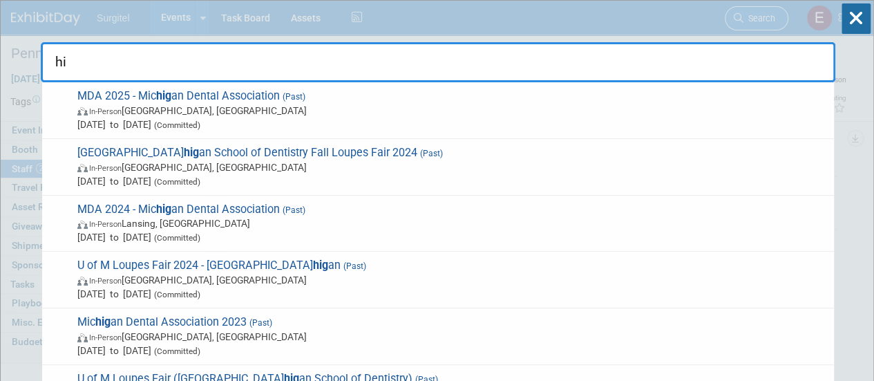
type input "h"
